Goal: Task Accomplishment & Management: Manage account settings

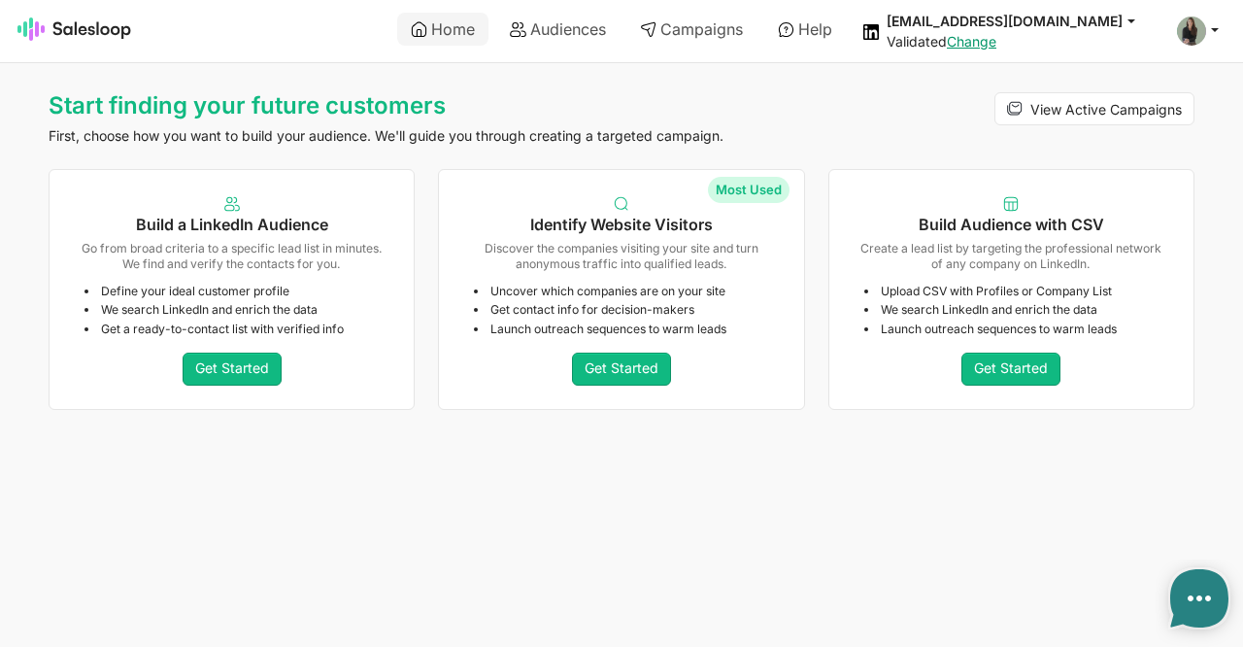
type textarea "x"
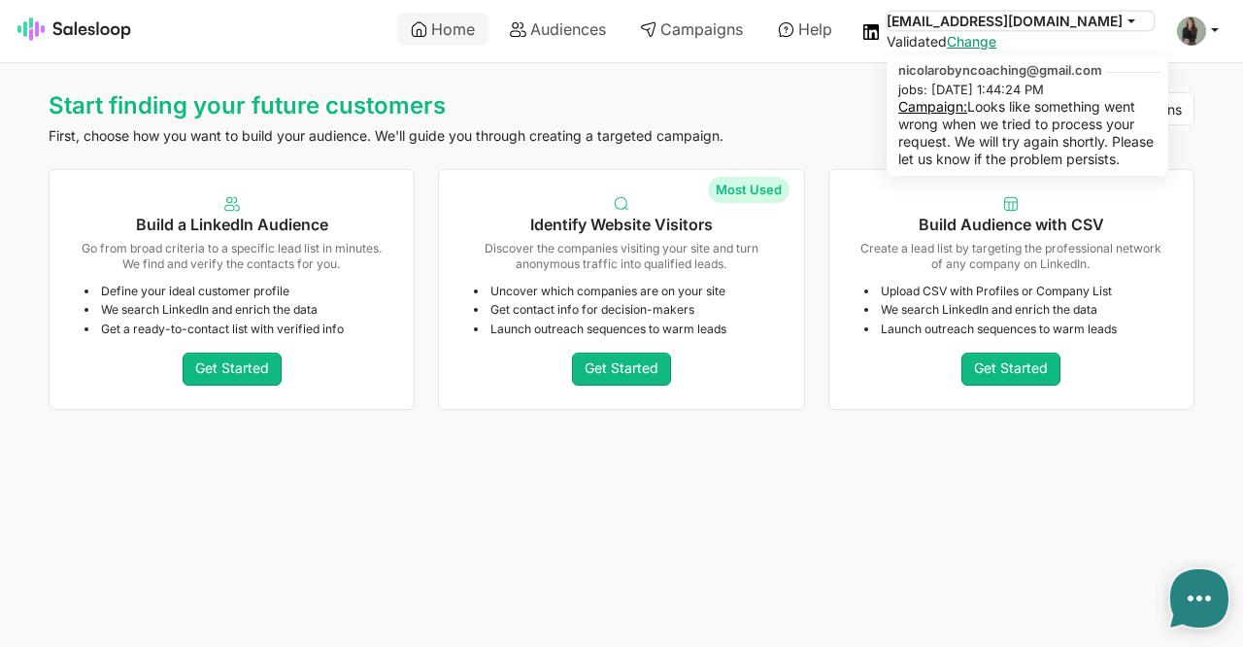
click at [1127, 22] on icon at bounding box center [1131, 20] width 17 height 17
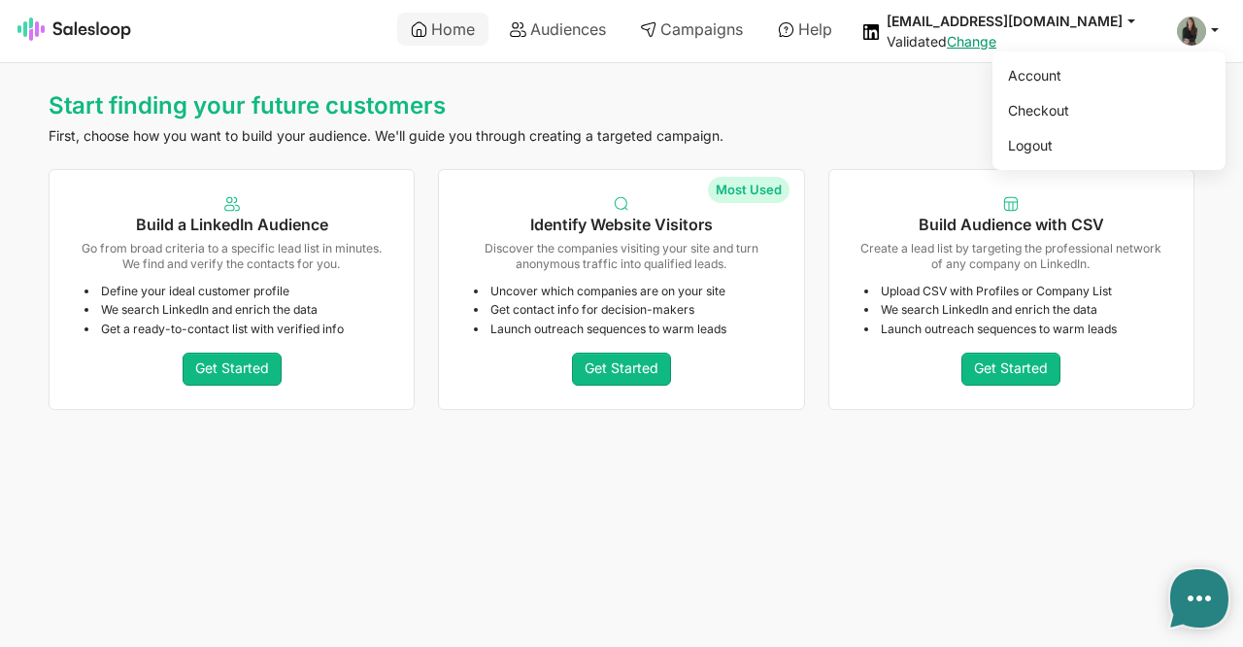
click at [1221, 27] on icon at bounding box center [1214, 28] width 17 height 17
click at [1029, 75] on link "Account" at bounding box center [1105, 75] width 210 height 33
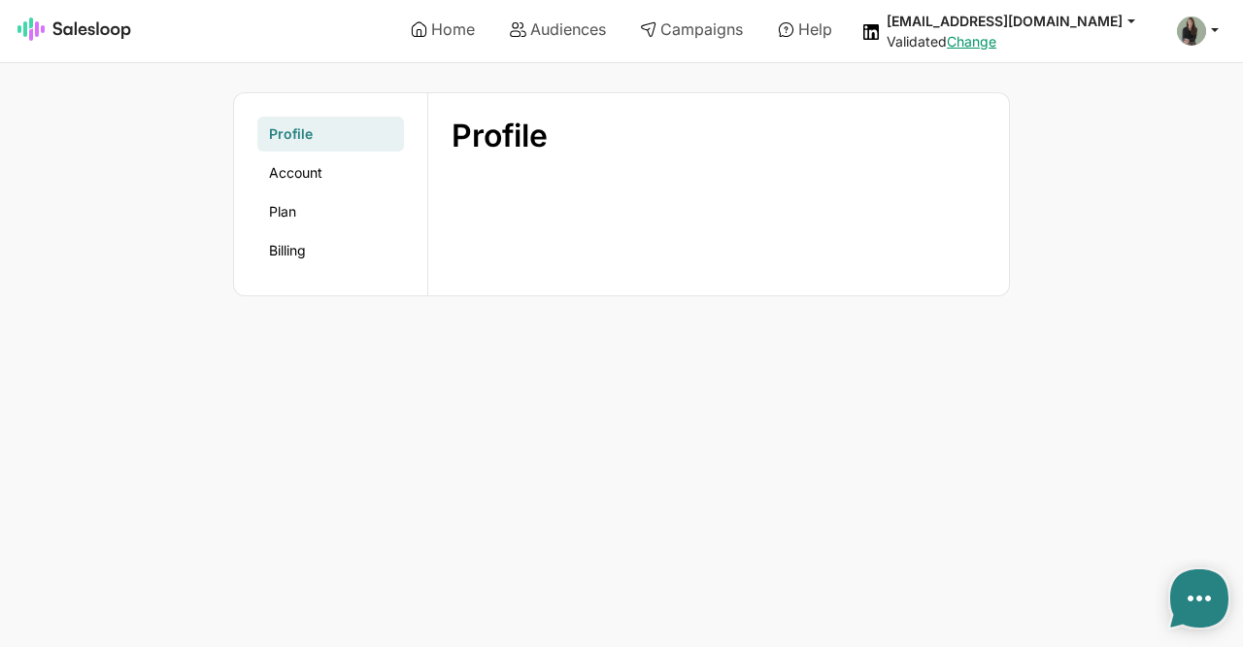
type textarea "x"
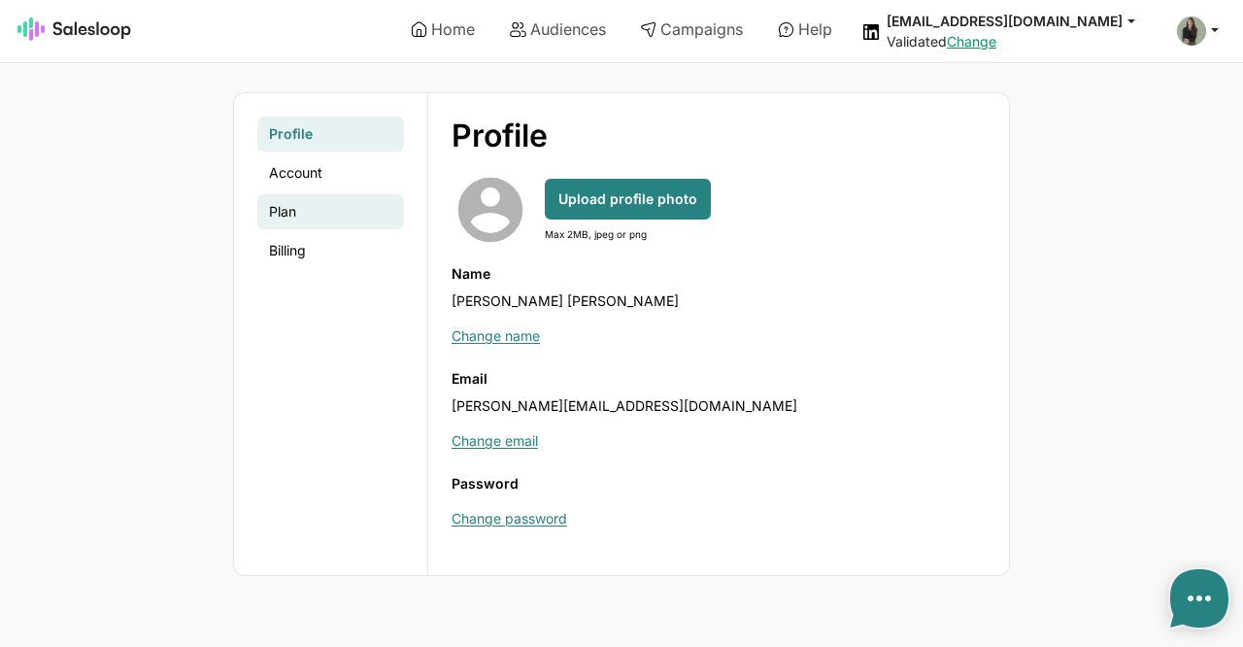
click at [296, 209] on link "Plan" at bounding box center [330, 211] width 147 height 35
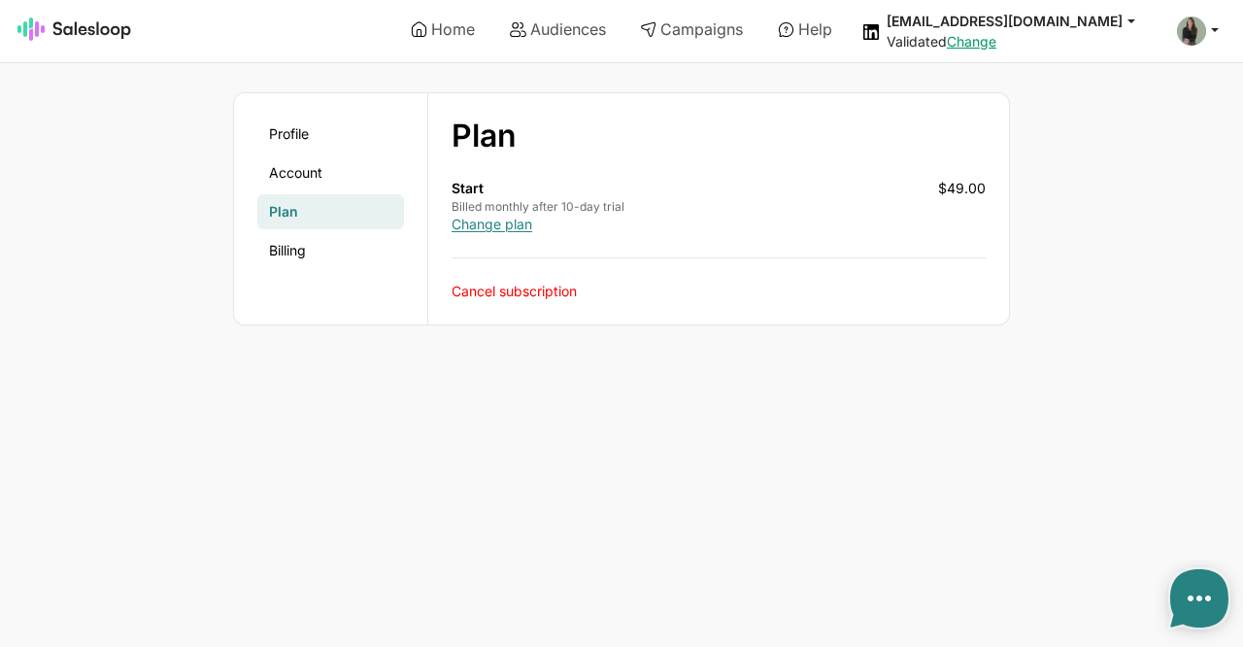
click at [487, 287] on link "Cancel subscription" at bounding box center [514, 291] width 125 height 17
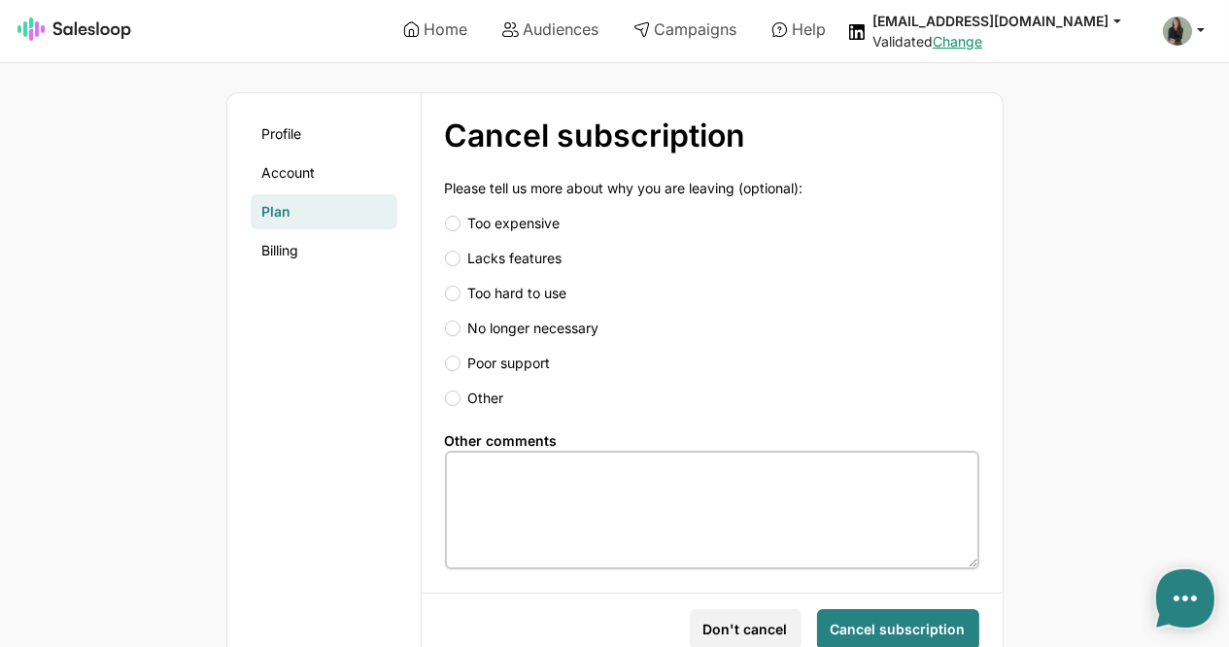
drag, startPoint x: 456, startPoint y: 414, endPoint x: 452, endPoint y: 405, distance: 10.0
click at [452, 405] on li "Other" at bounding box center [712, 398] width 534 height 35
click at [452, 405] on input "Other" at bounding box center [712, 397] width 534 height 19
radio input "true"
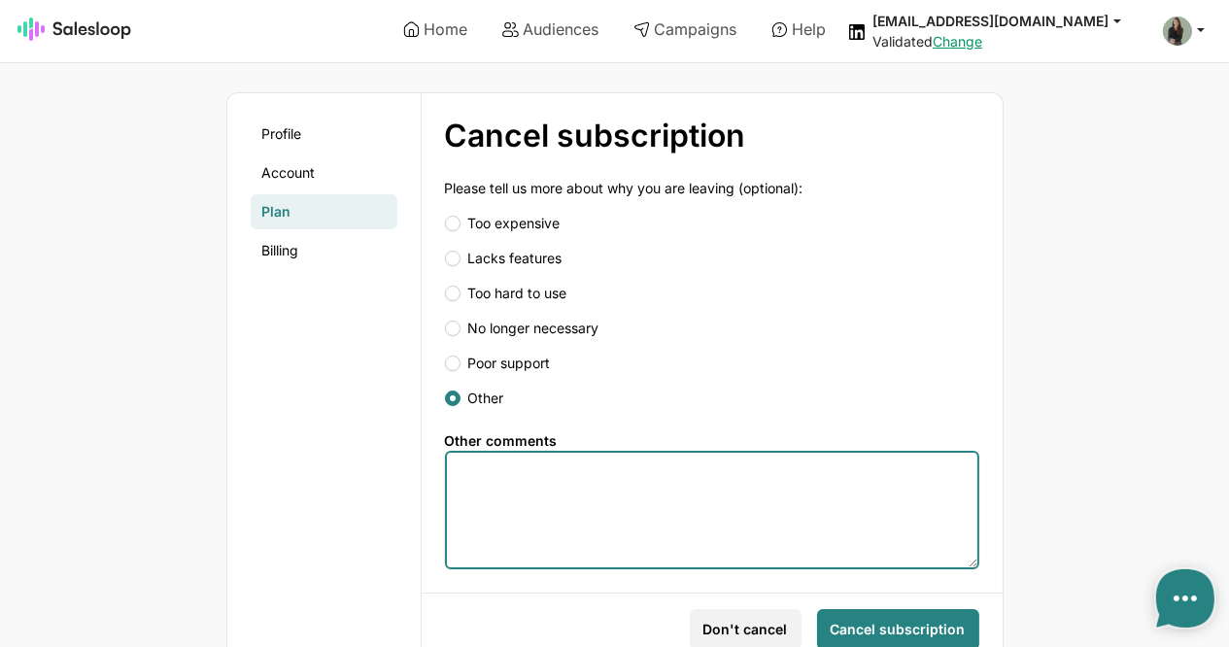
click at [503, 534] on textarea at bounding box center [712, 510] width 534 height 118
type textarea "Didn't really work - too many errors"
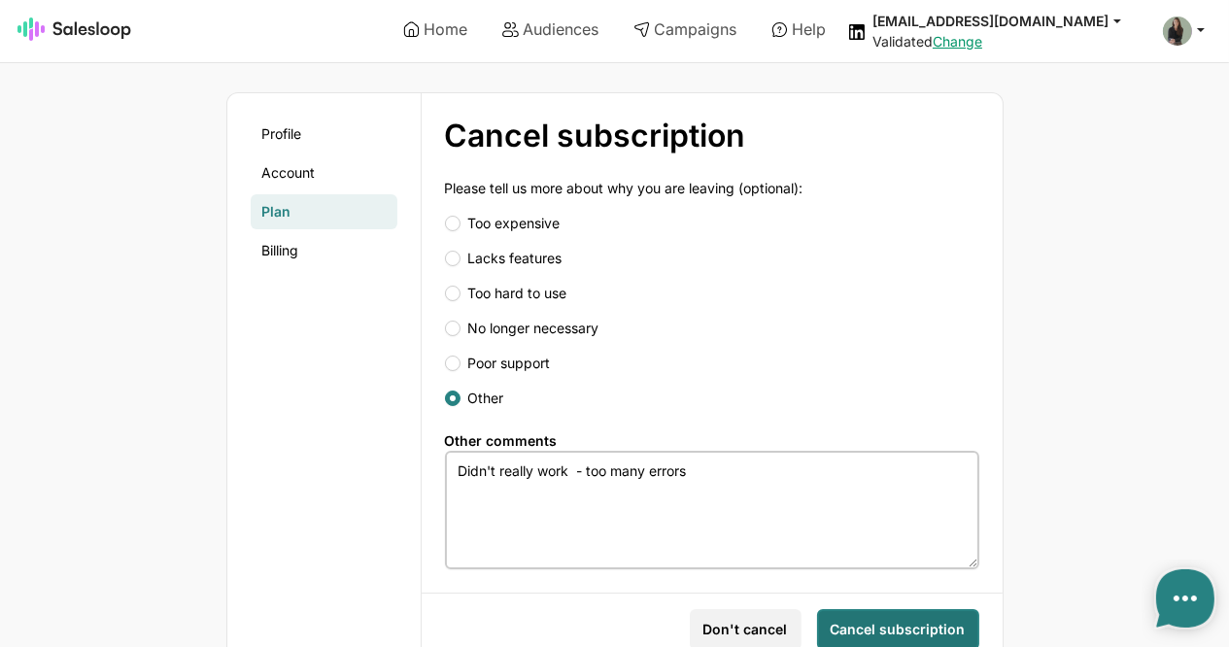
click at [856, 611] on button "Cancel subscription" at bounding box center [898, 629] width 162 height 41
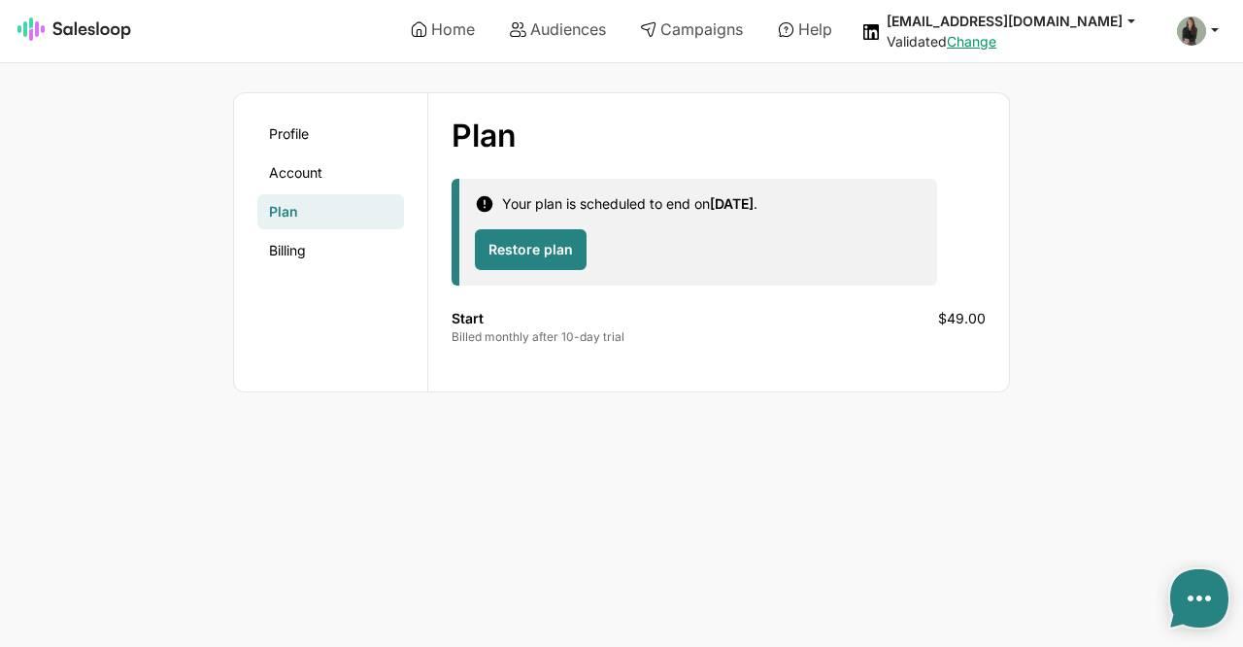
type textarea "x"
